Goal: Transaction & Acquisition: Purchase product/service

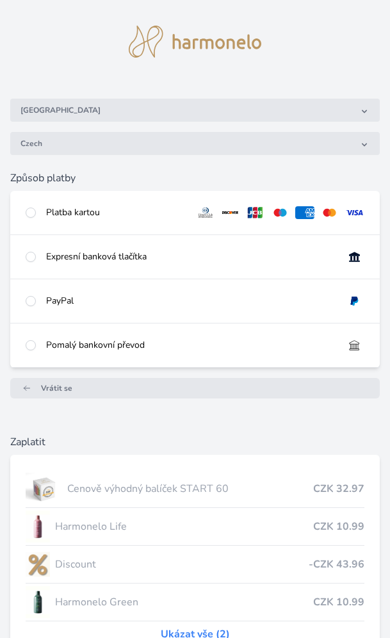
click at [29, 203] on div "Platba kartou" at bounding box center [195, 213] width 370 height 44
radio input "true"
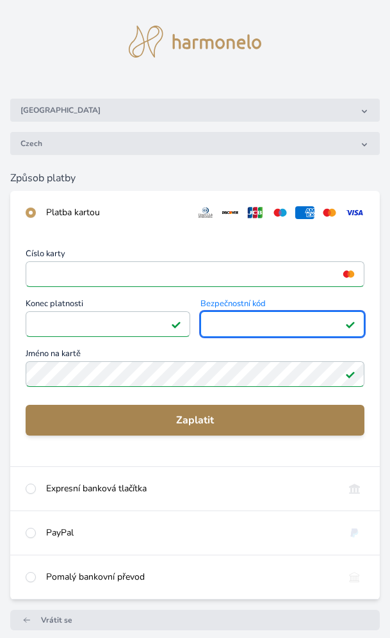
click at [132, 409] on button "Zaplatit" at bounding box center [195, 420] width 339 height 31
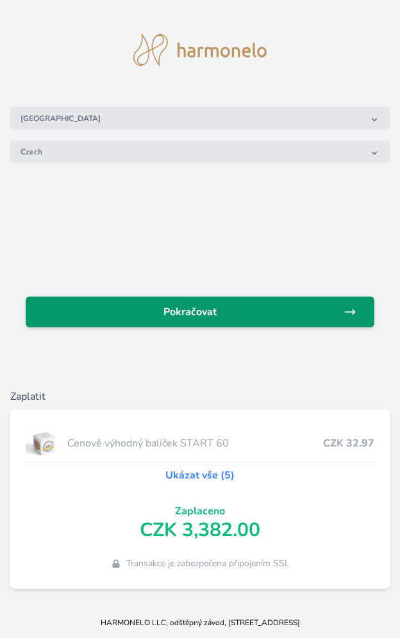
click at [179, 314] on span "Pokračovat" at bounding box center [190, 311] width 308 height 15
